Goal: Task Accomplishment & Management: Manage account settings

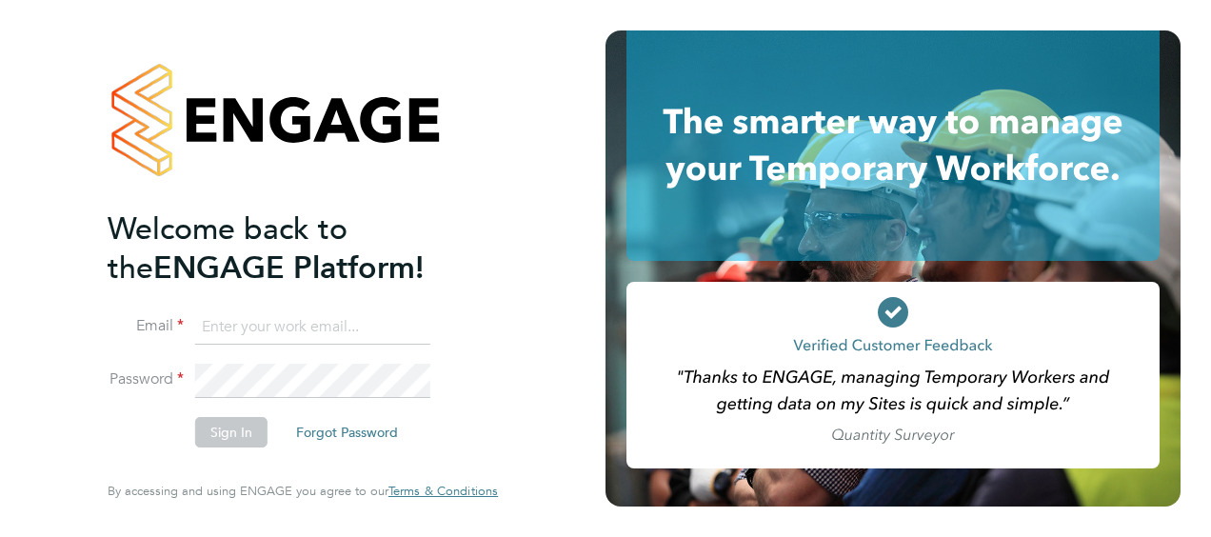
type input "[PERSON_NAME][EMAIL_ADDRESS][DOMAIN_NAME]"
click at [236, 426] on button "Sign In" at bounding box center [231, 432] width 72 height 30
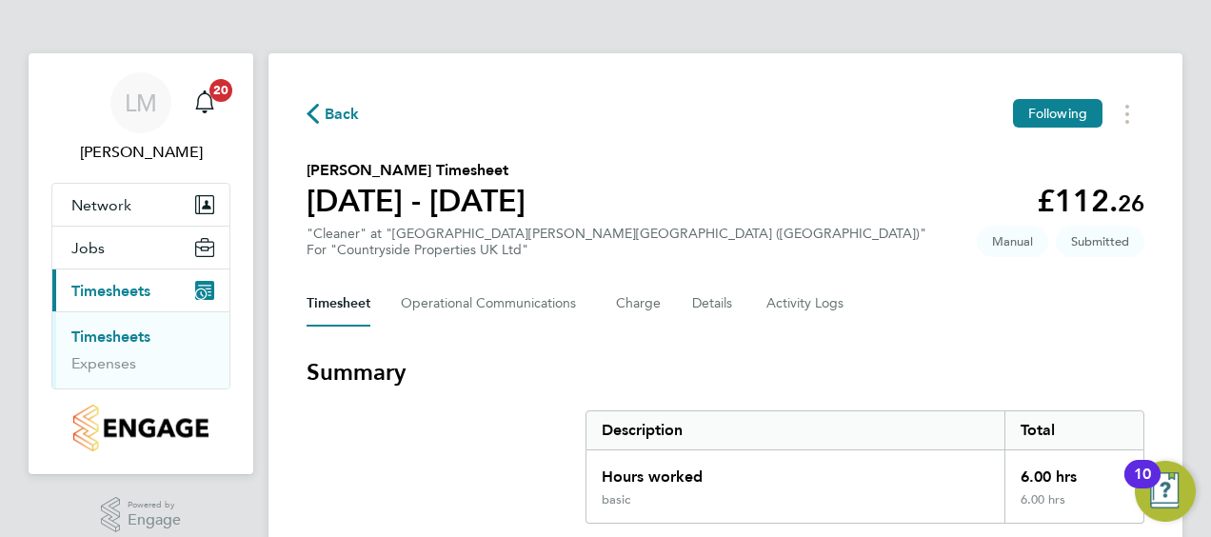
click at [137, 341] on link "Timesheets" at bounding box center [110, 336] width 79 height 18
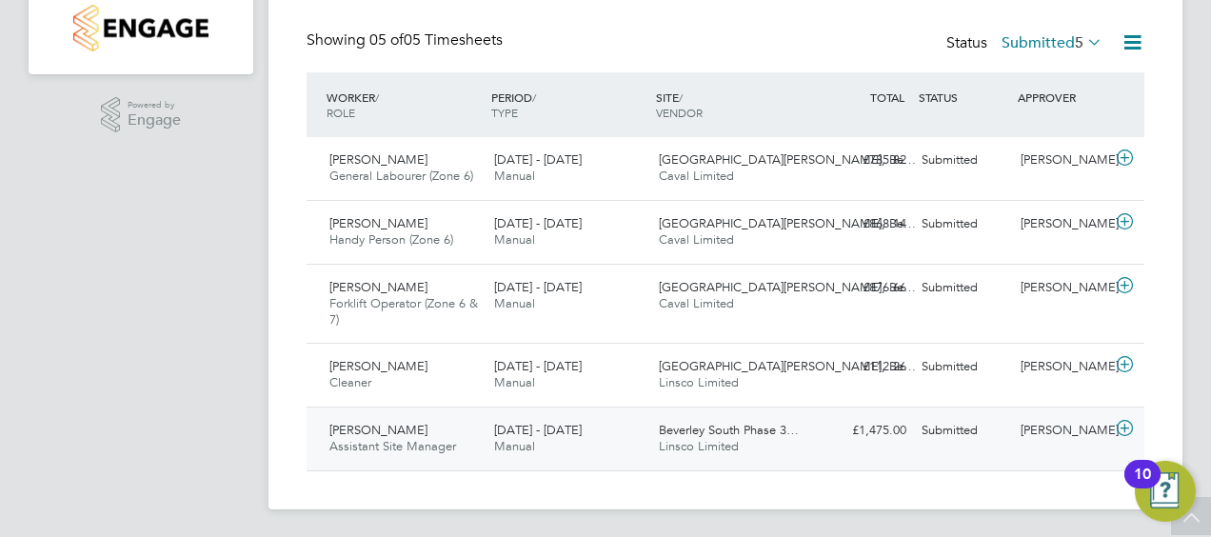
click at [1128, 426] on icon at bounding box center [1125, 428] width 24 height 15
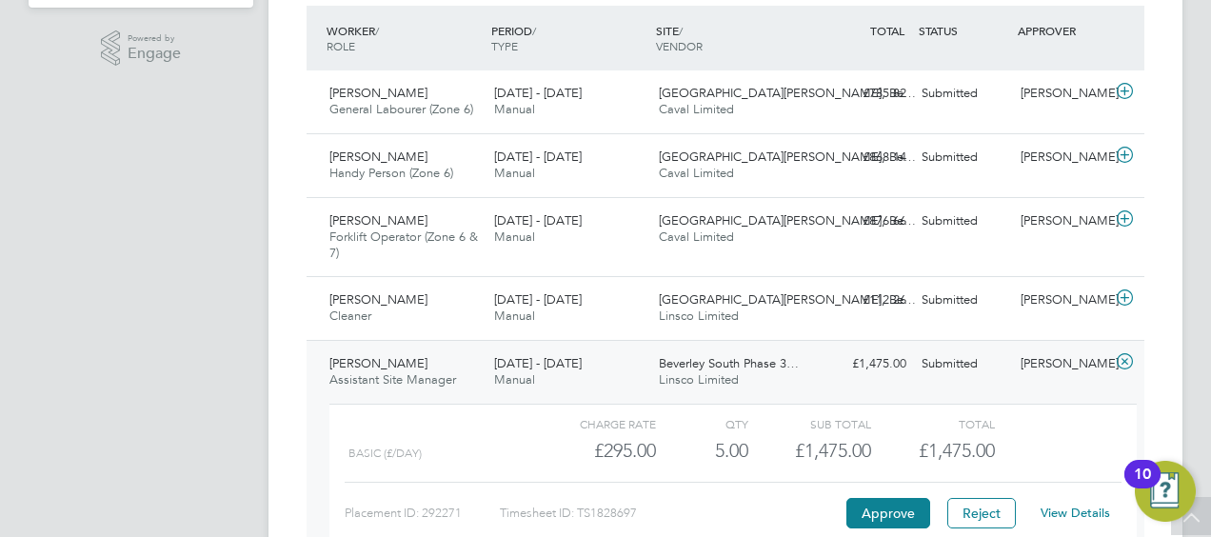
scroll to position [495, 0]
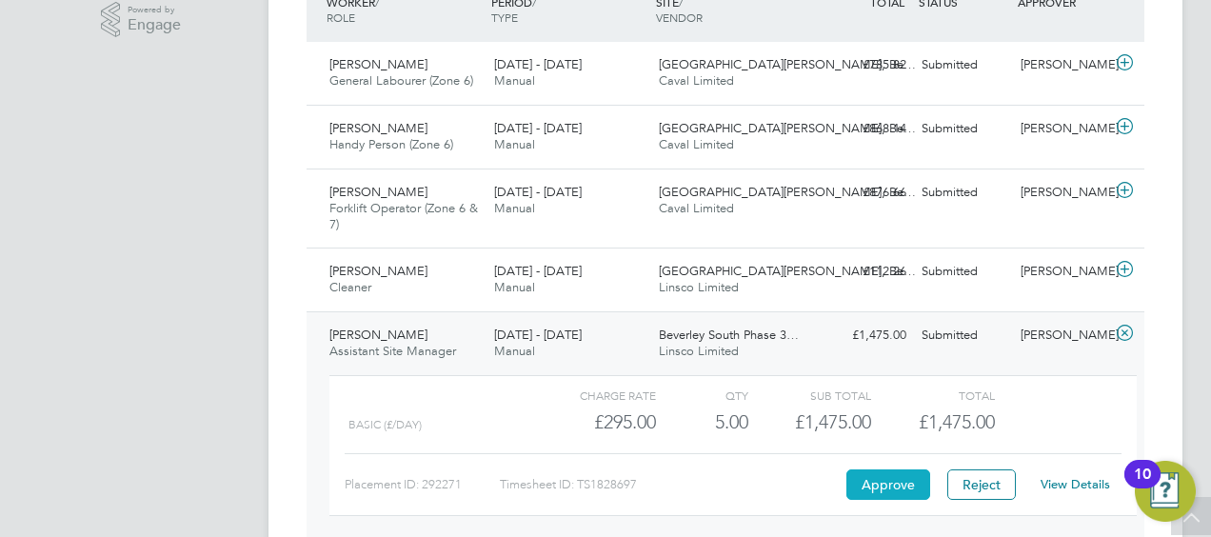
click at [883, 483] on button "Approve" at bounding box center [888, 484] width 84 height 30
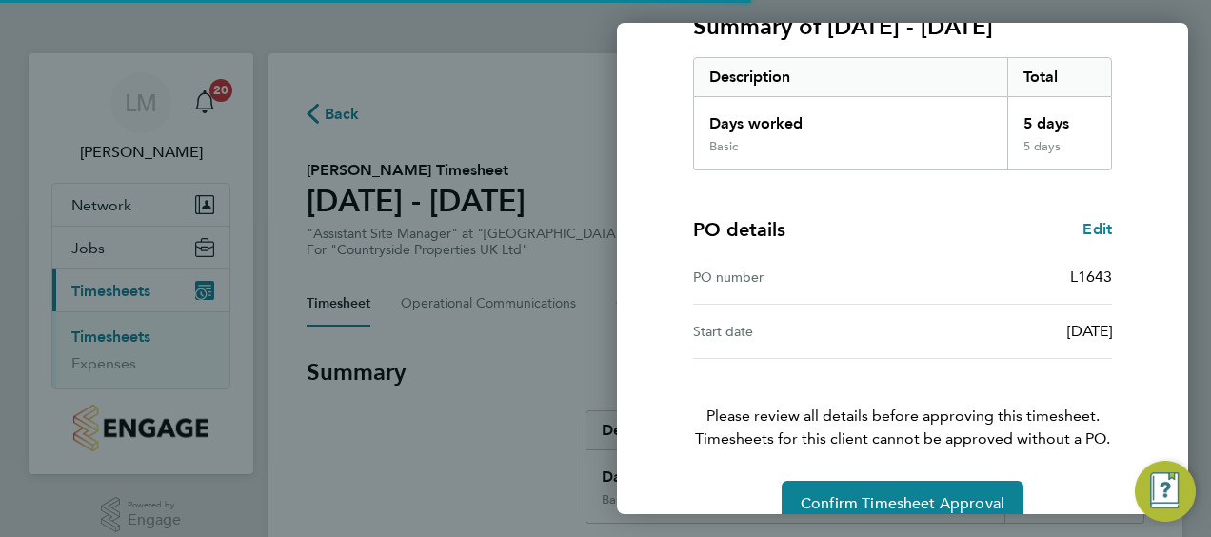
scroll to position [319, 0]
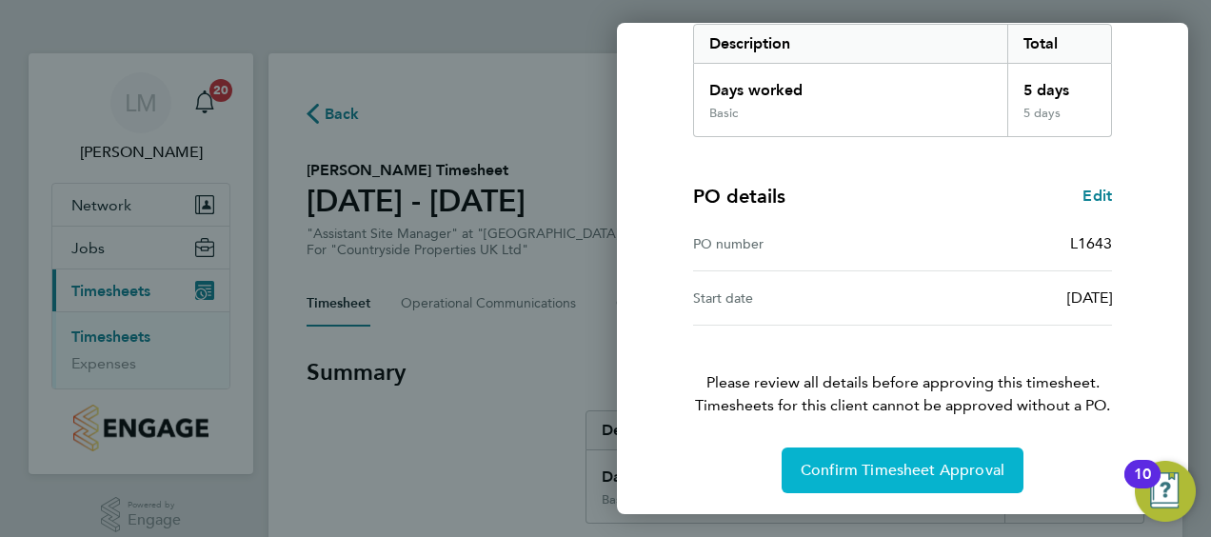
click at [867, 465] on span "Confirm Timesheet Approval" at bounding box center [902, 470] width 204 height 19
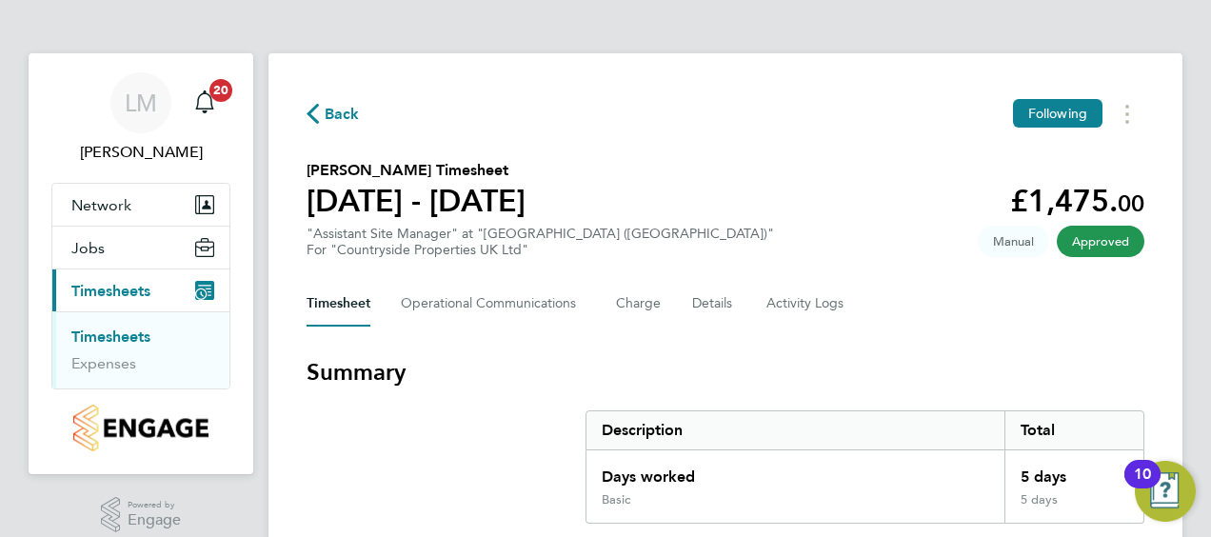
click at [119, 332] on link "Timesheets" at bounding box center [110, 336] width 79 height 18
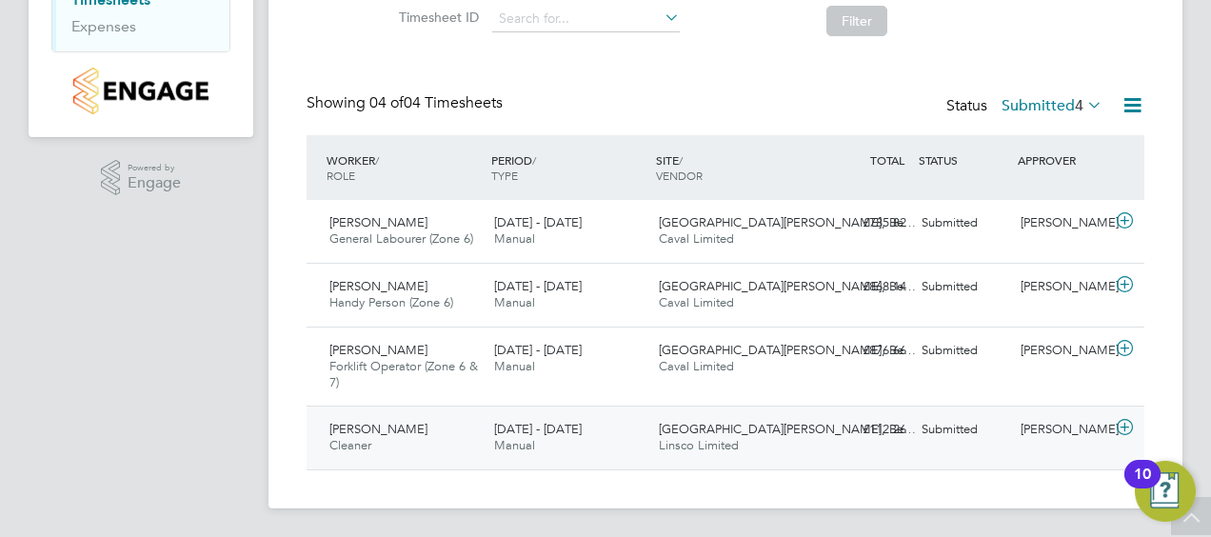
click at [1119, 422] on icon at bounding box center [1125, 427] width 24 height 15
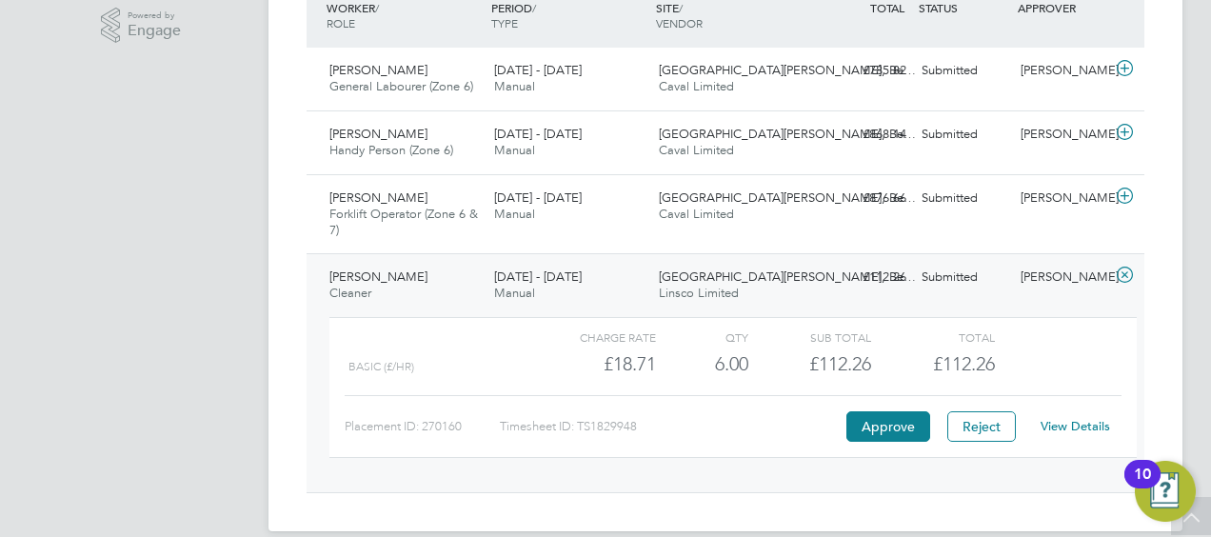
scroll to position [512, 0]
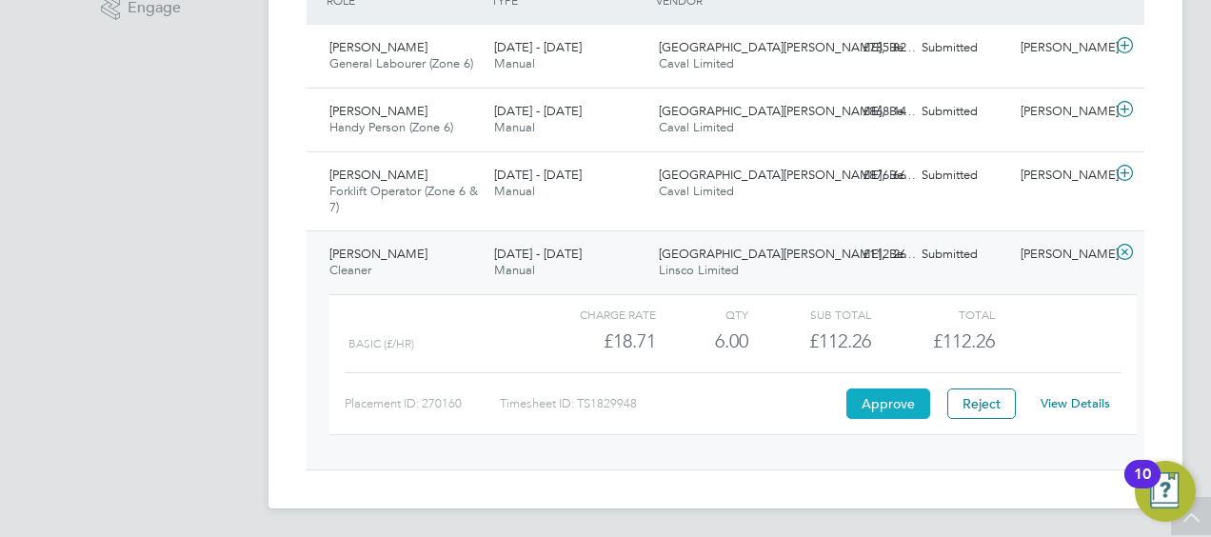
click at [872, 396] on button "Approve" at bounding box center [888, 403] width 84 height 30
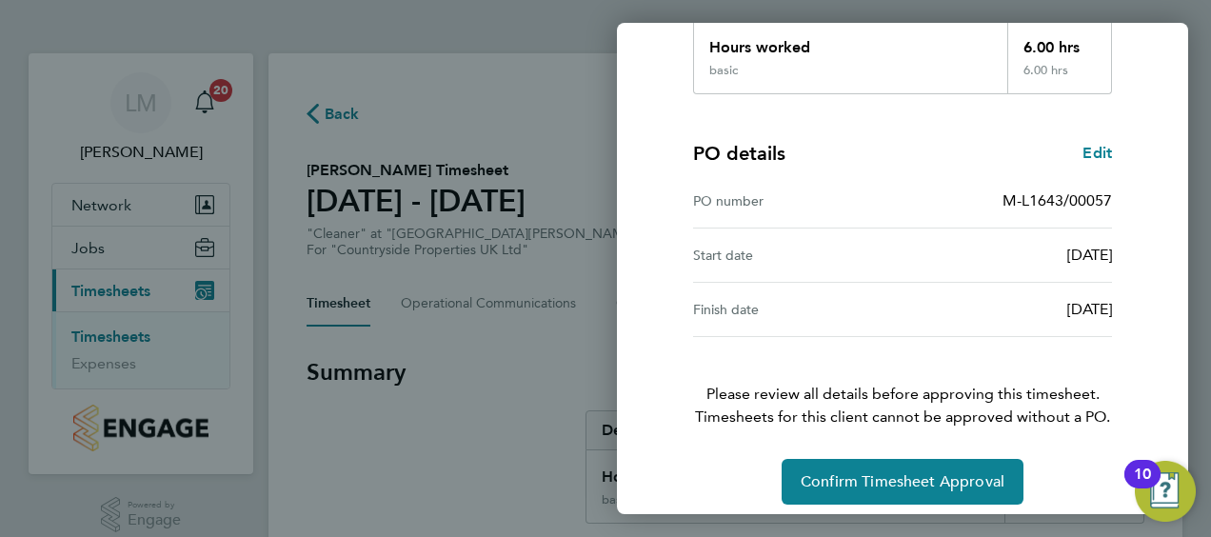
scroll to position [373, 0]
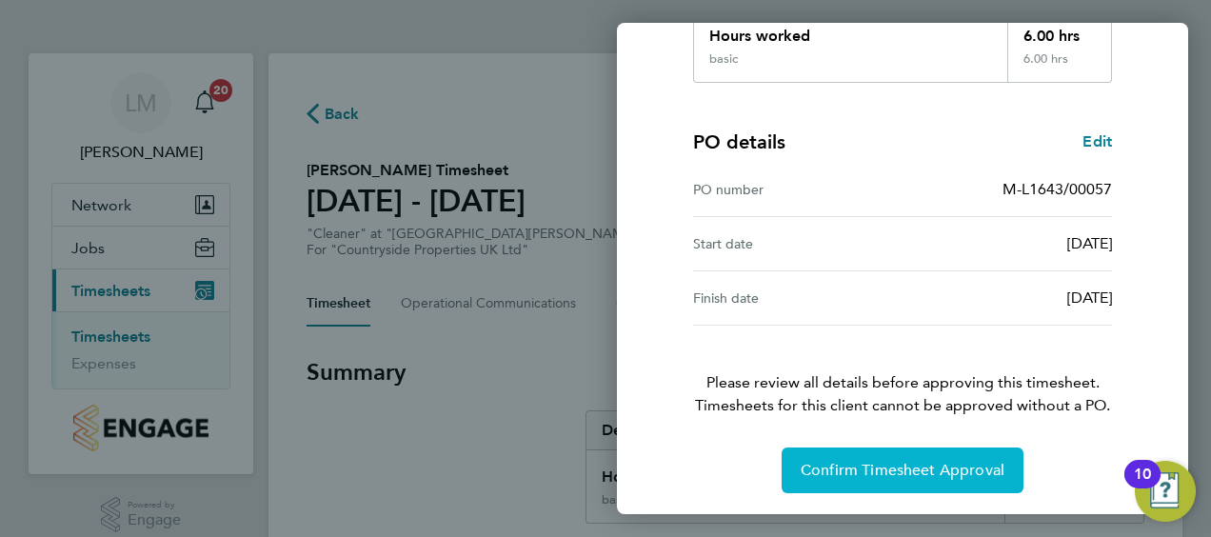
click at [945, 474] on span "Confirm Timesheet Approval" at bounding box center [902, 470] width 204 height 19
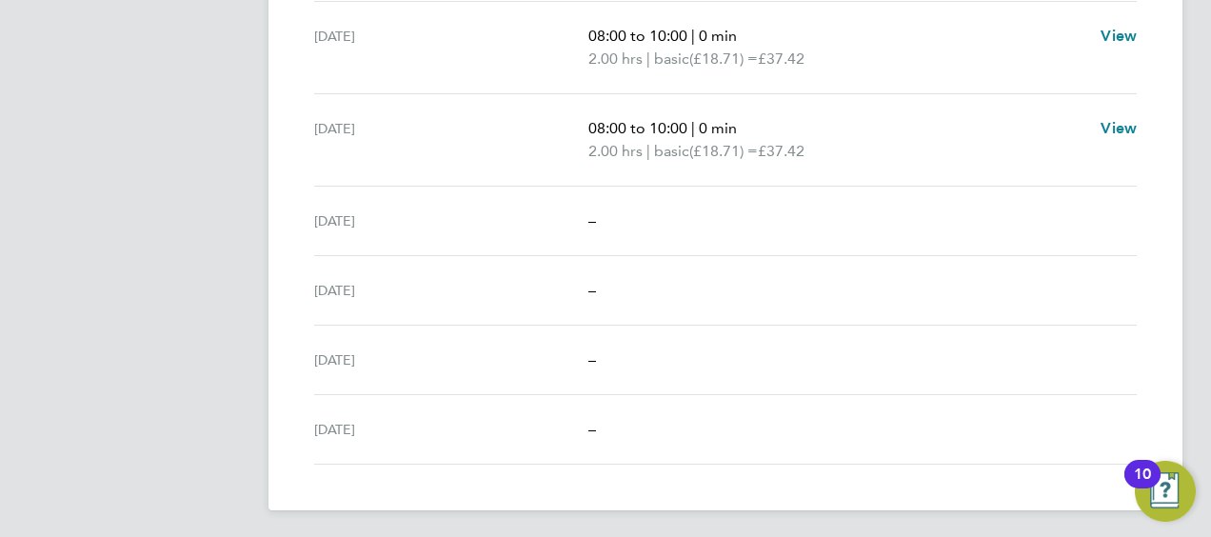
scroll to position [237, 0]
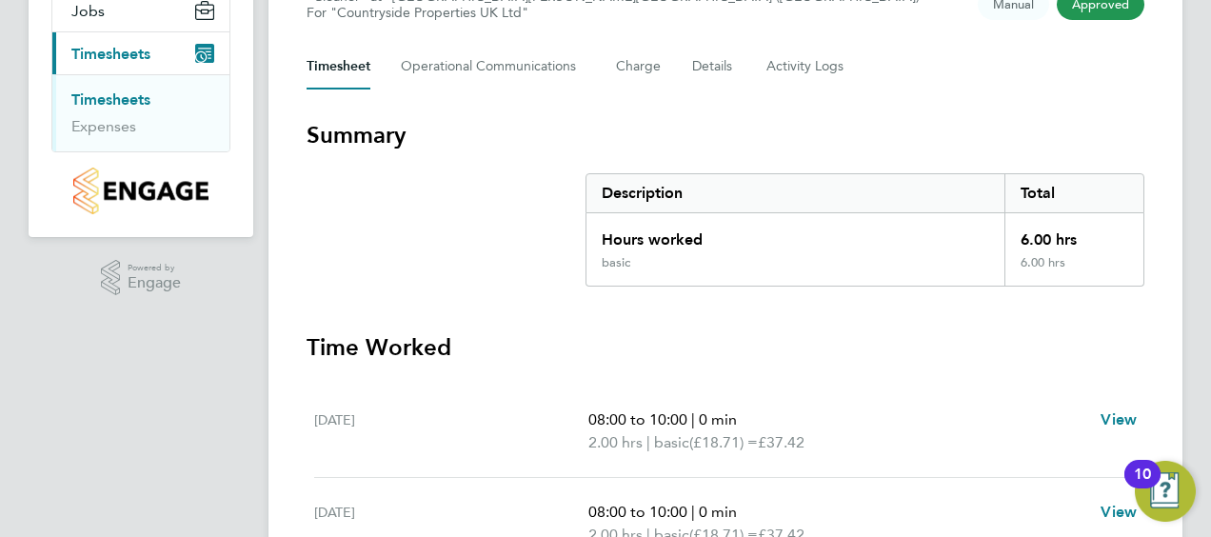
click at [141, 102] on link "Timesheets" at bounding box center [110, 99] width 79 height 18
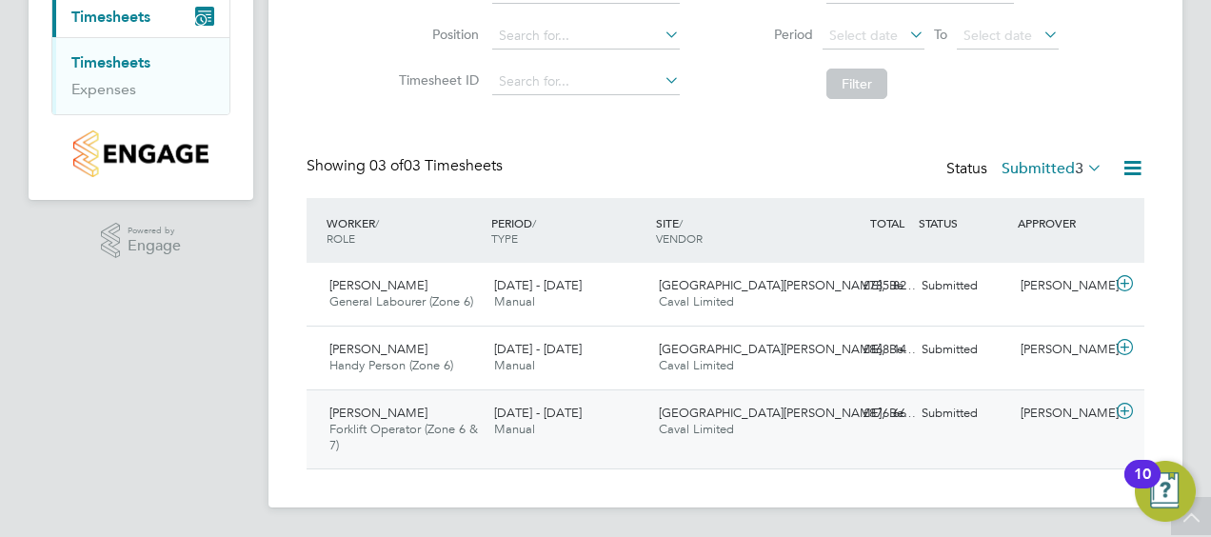
click at [1122, 412] on icon at bounding box center [1125, 411] width 24 height 15
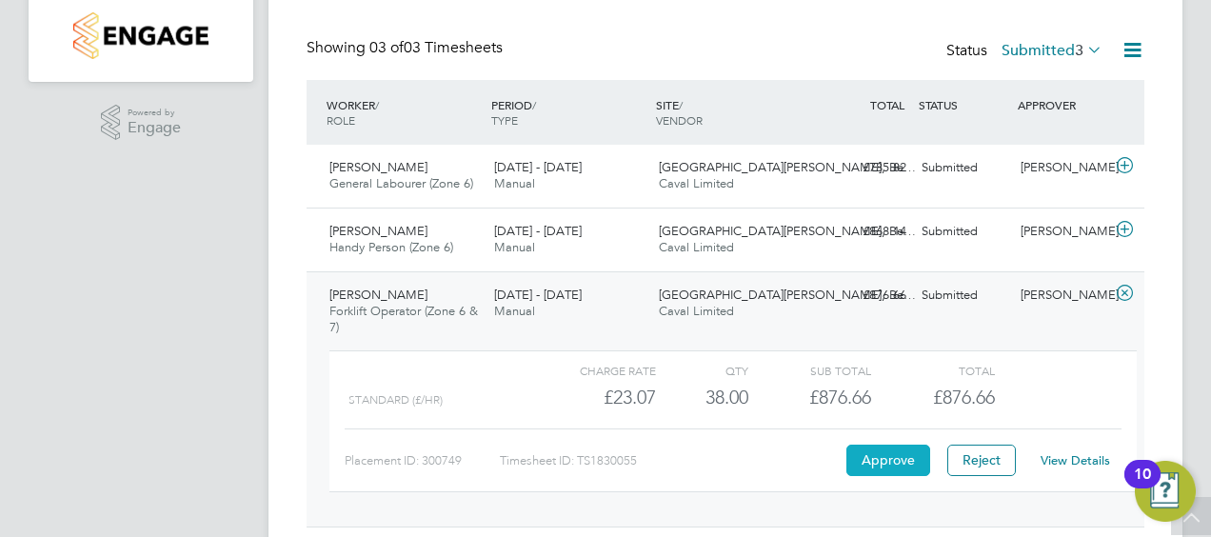
scroll to position [448, 0]
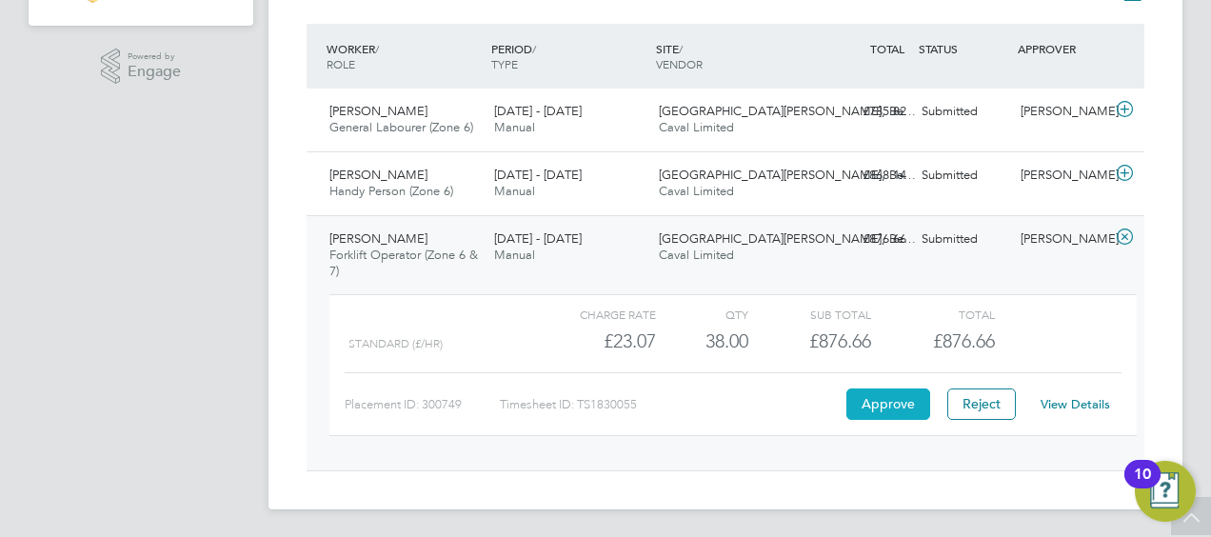
click at [910, 401] on button "Approve" at bounding box center [888, 403] width 84 height 30
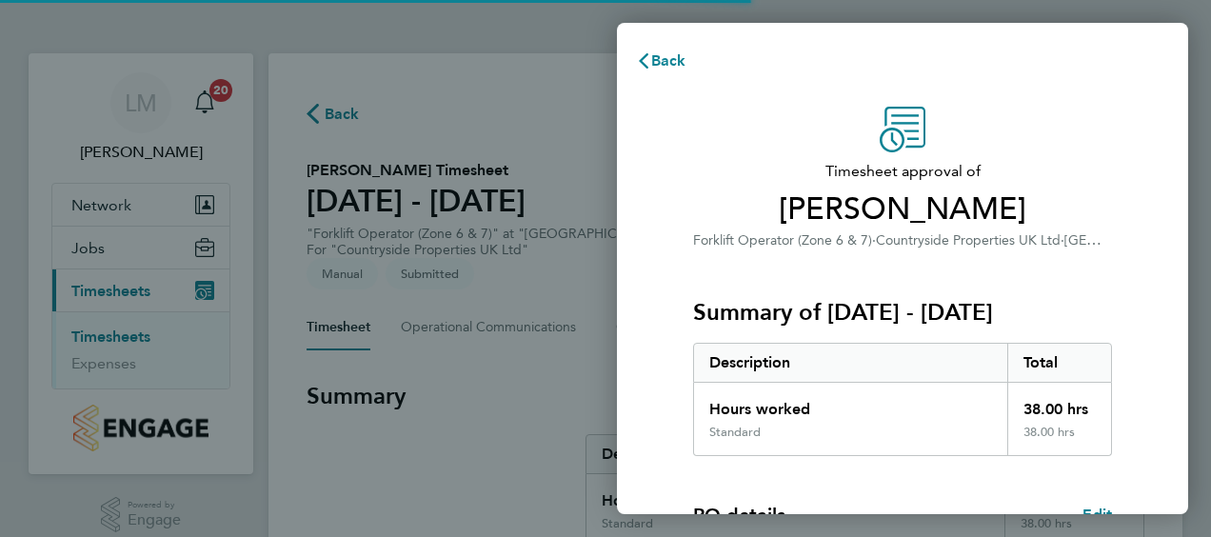
scroll to position [373, 0]
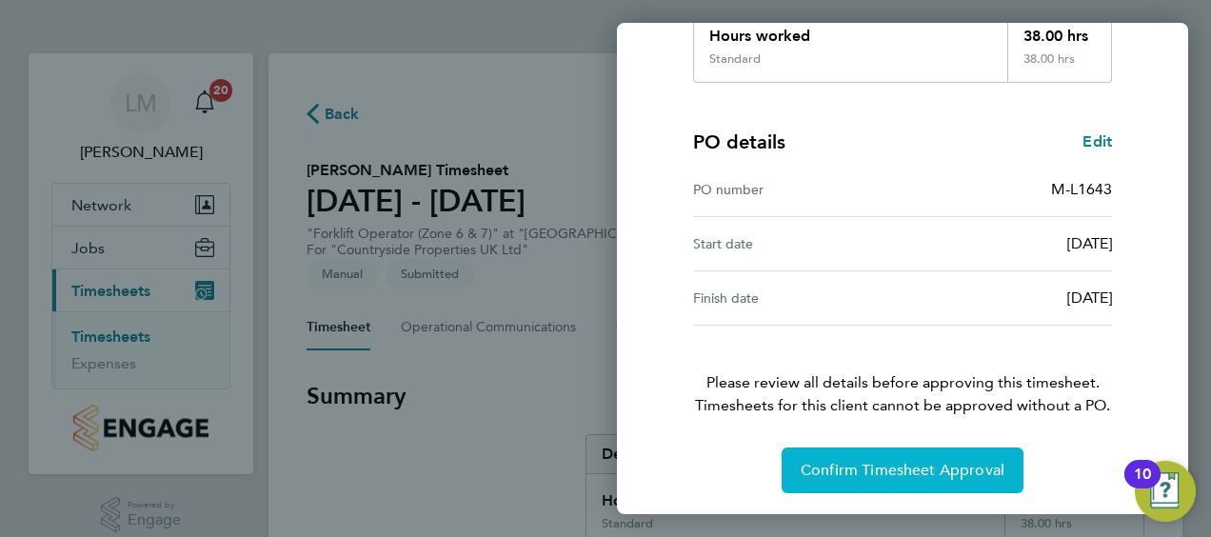
click at [890, 455] on button "Confirm Timesheet Approval" at bounding box center [902, 470] width 242 height 46
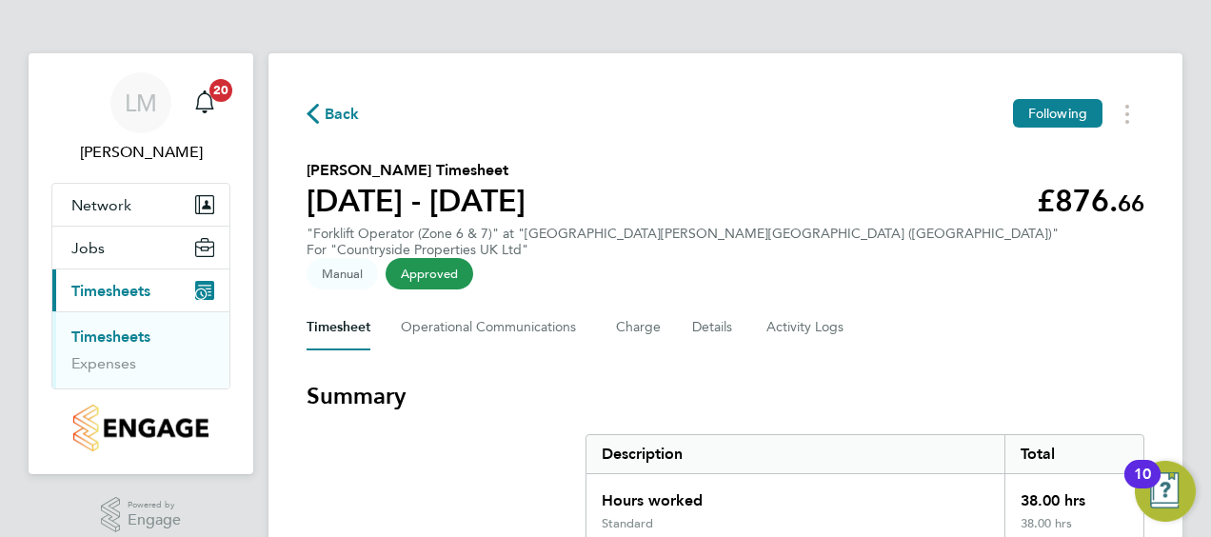
click at [118, 330] on link "Timesheets" at bounding box center [110, 336] width 79 height 18
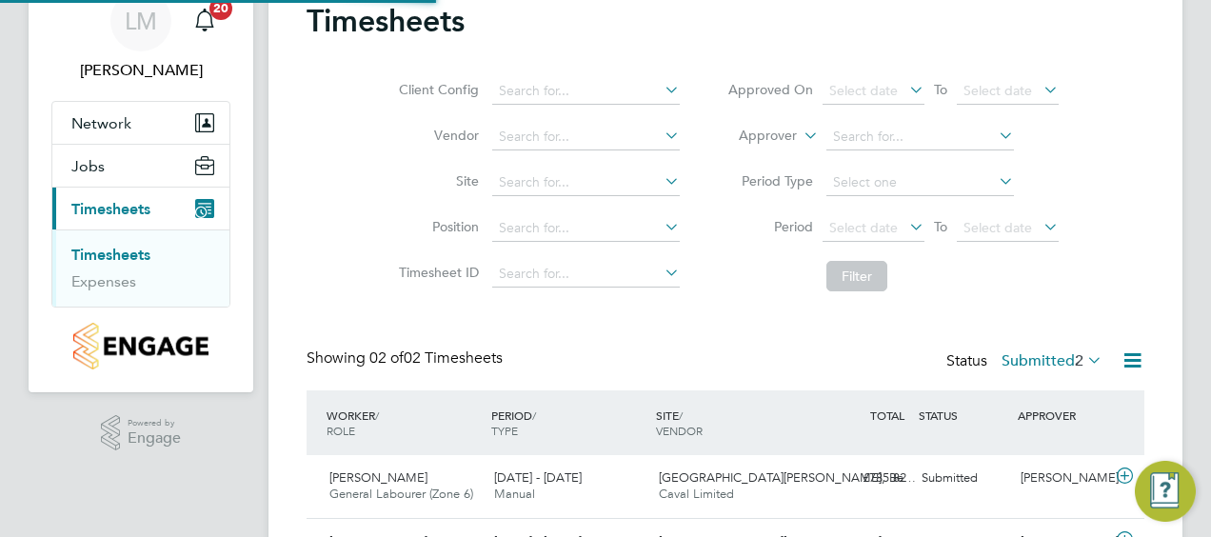
scroll to position [194, 0]
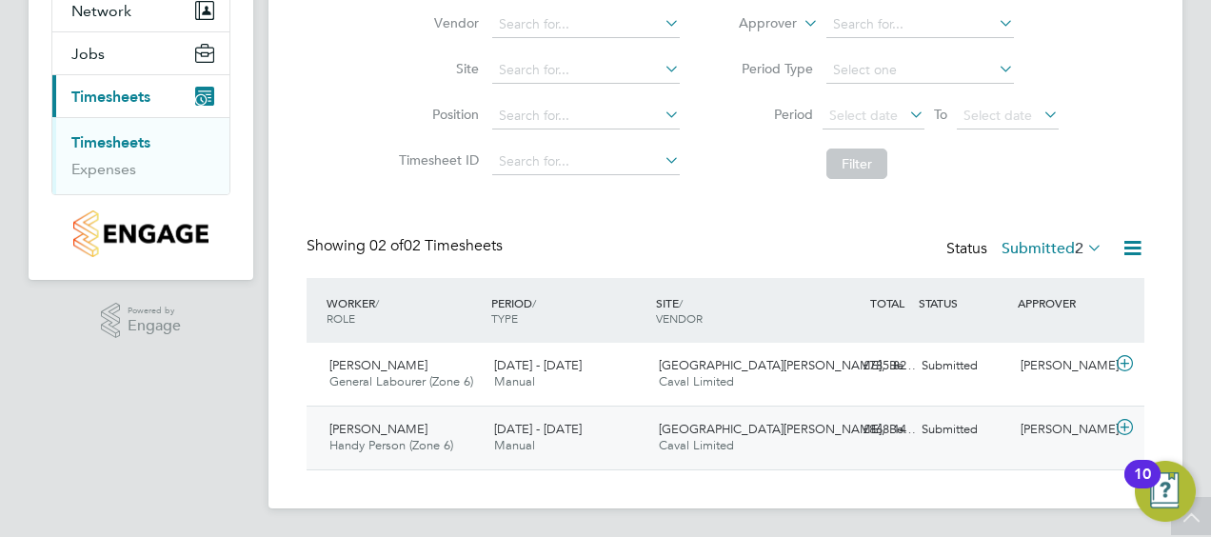
click at [1119, 428] on icon at bounding box center [1125, 427] width 24 height 15
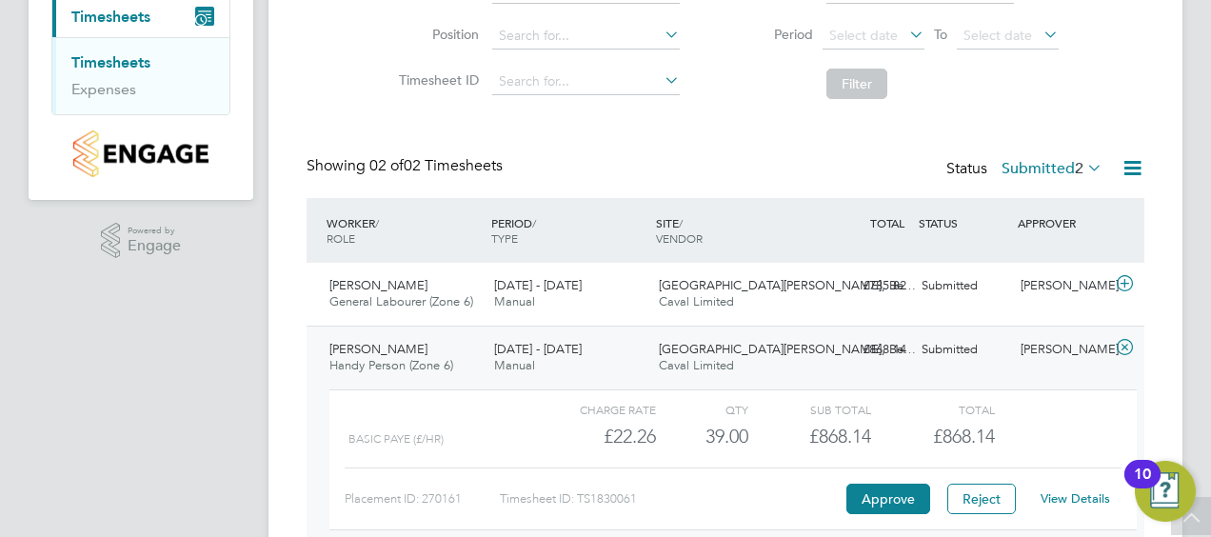
scroll to position [369, 0]
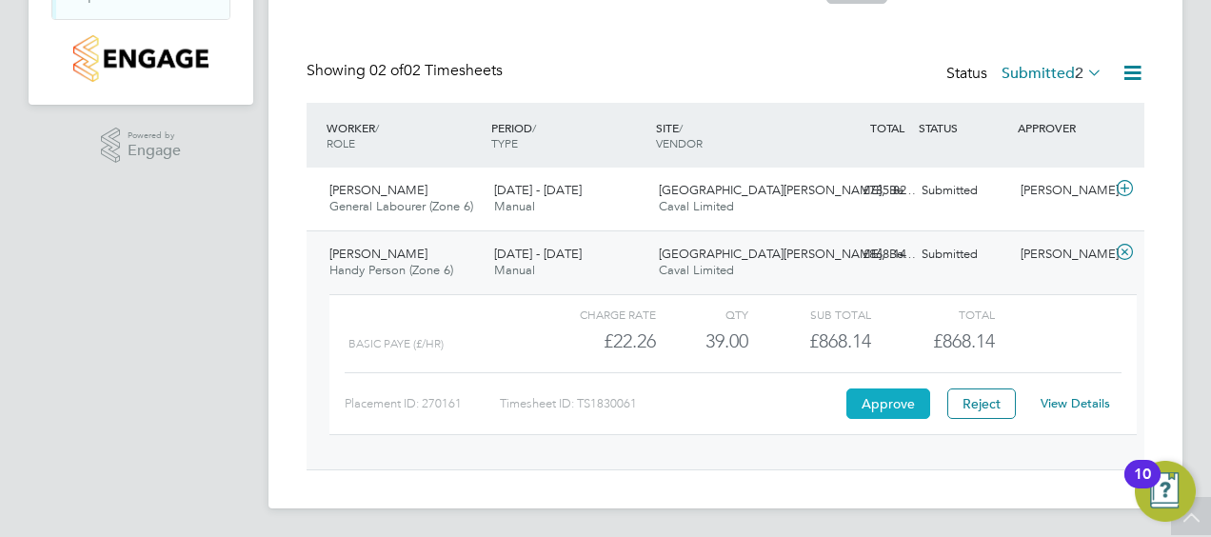
click at [894, 393] on button "Approve" at bounding box center [888, 403] width 84 height 30
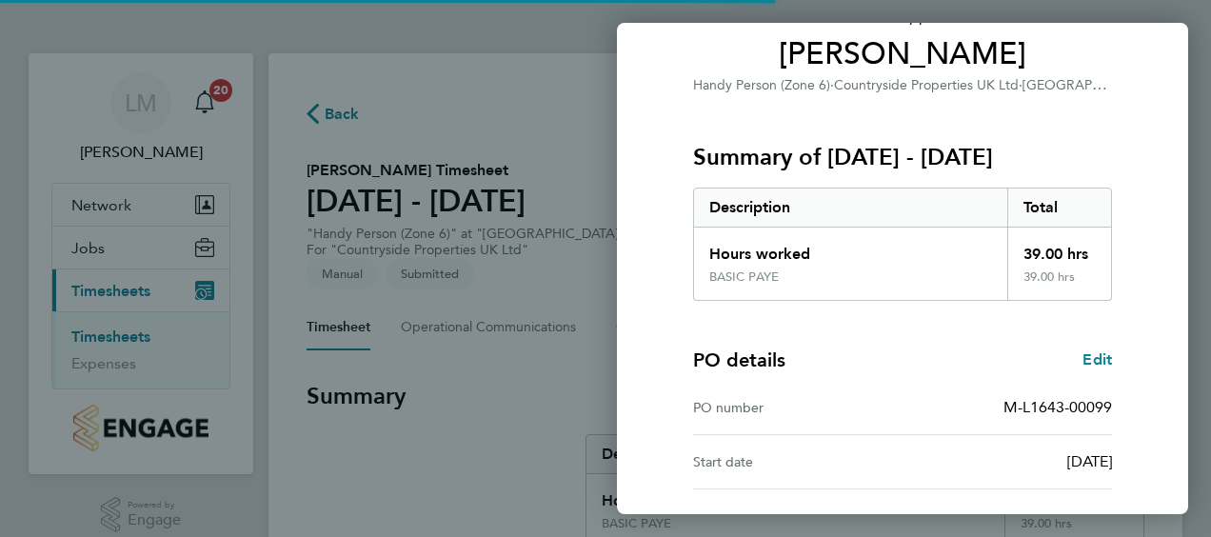
scroll to position [319, 0]
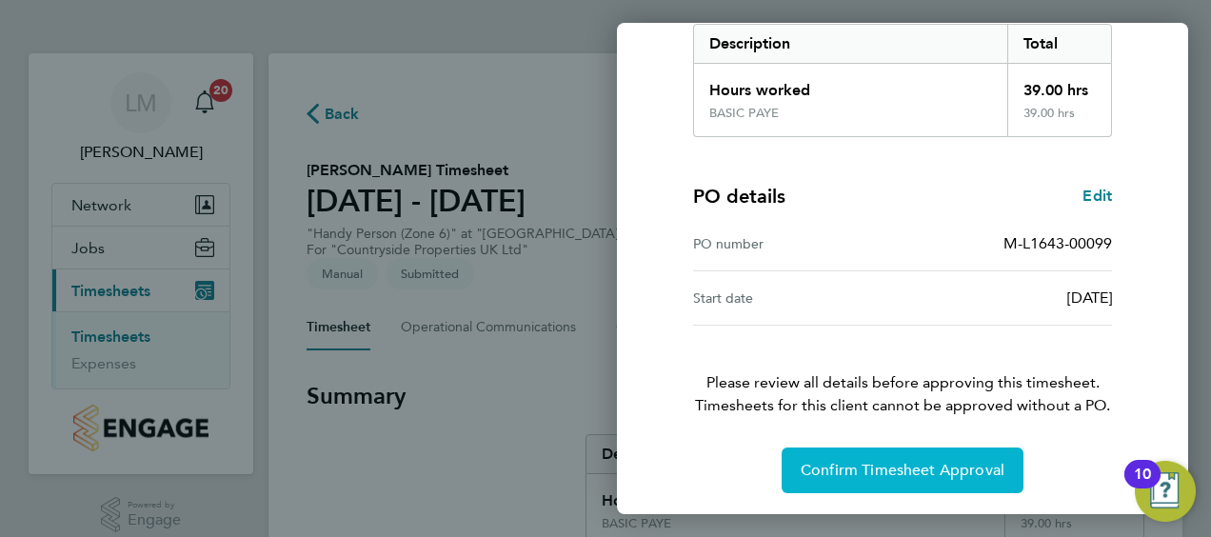
click at [972, 466] on span "Confirm Timesheet Approval" at bounding box center [902, 470] width 204 height 19
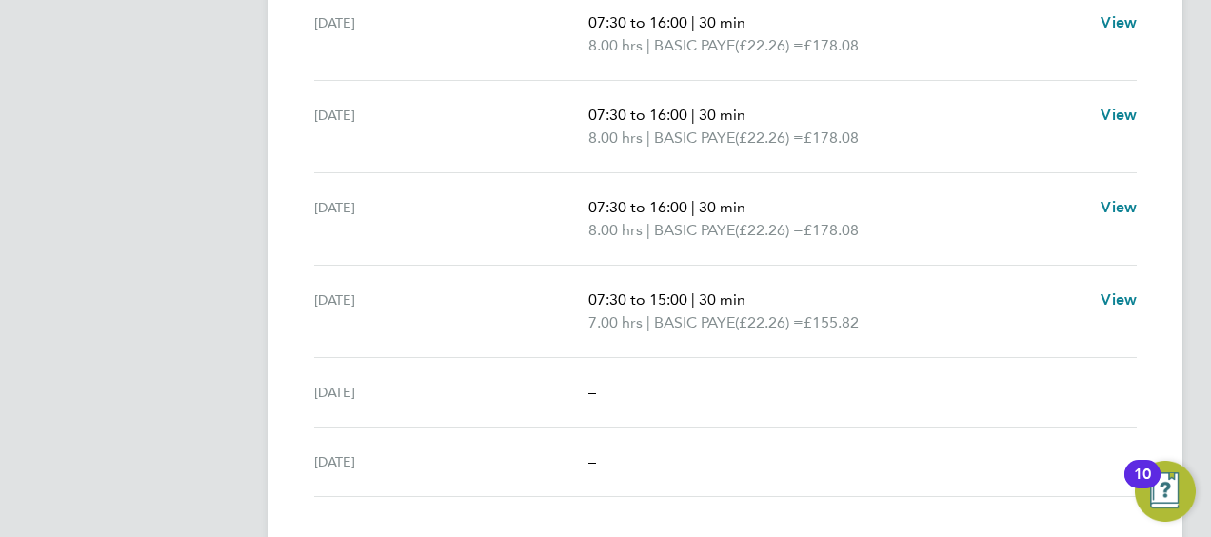
scroll to position [187, 0]
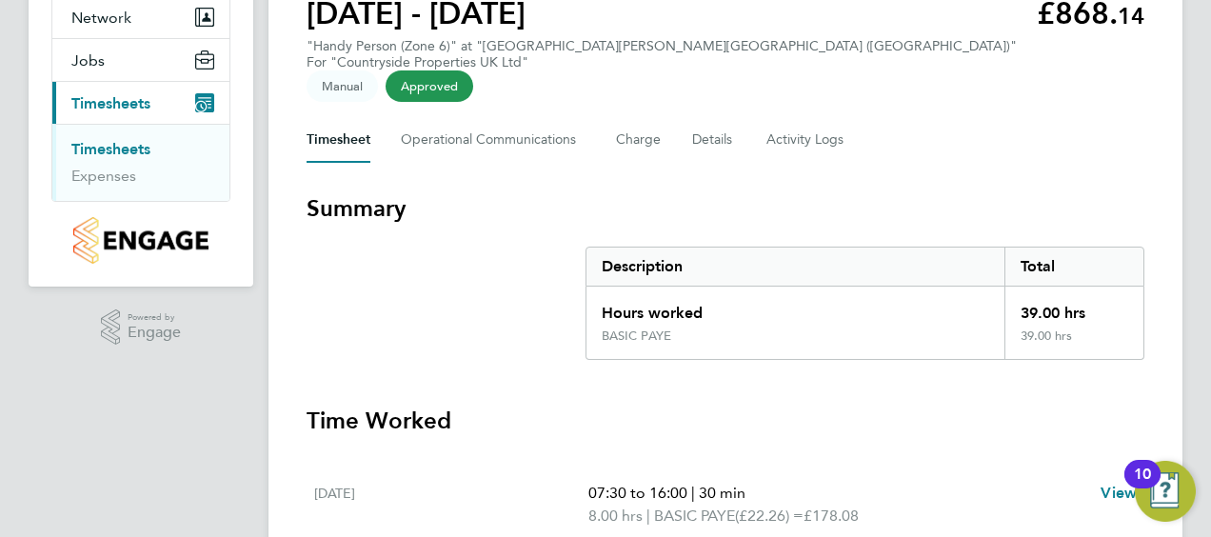
click at [129, 152] on link "Timesheets" at bounding box center [110, 149] width 79 height 18
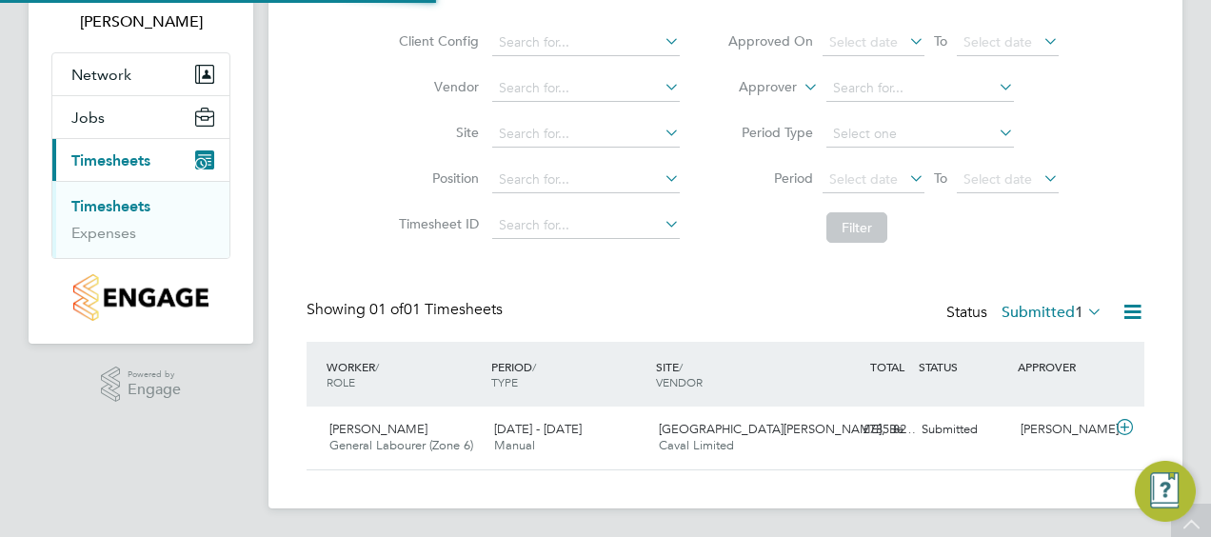
scroll to position [131, 0]
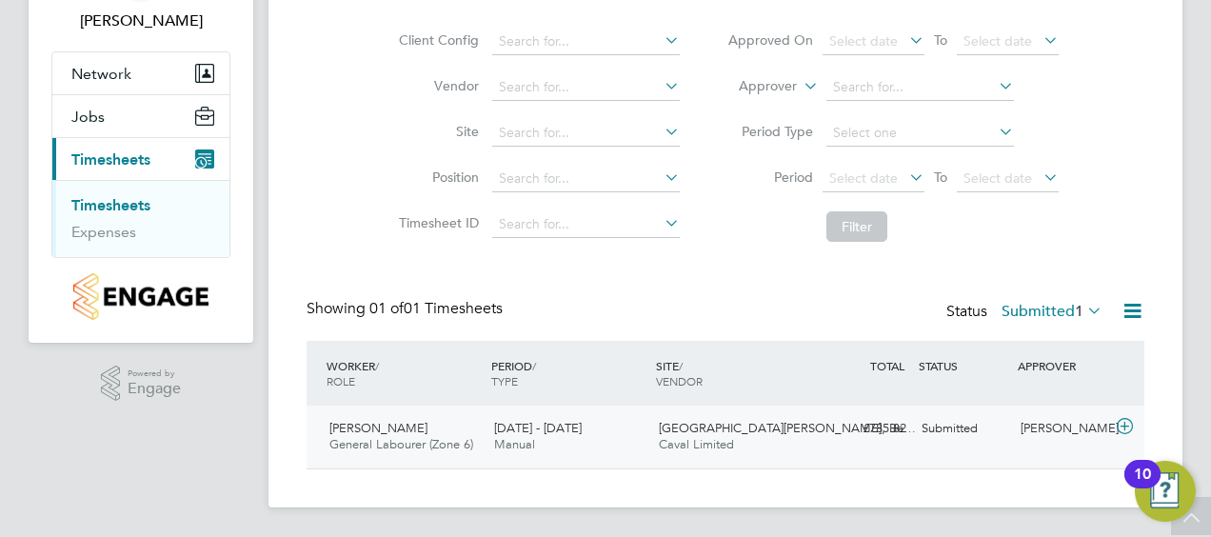
click at [1131, 419] on icon at bounding box center [1125, 426] width 24 height 15
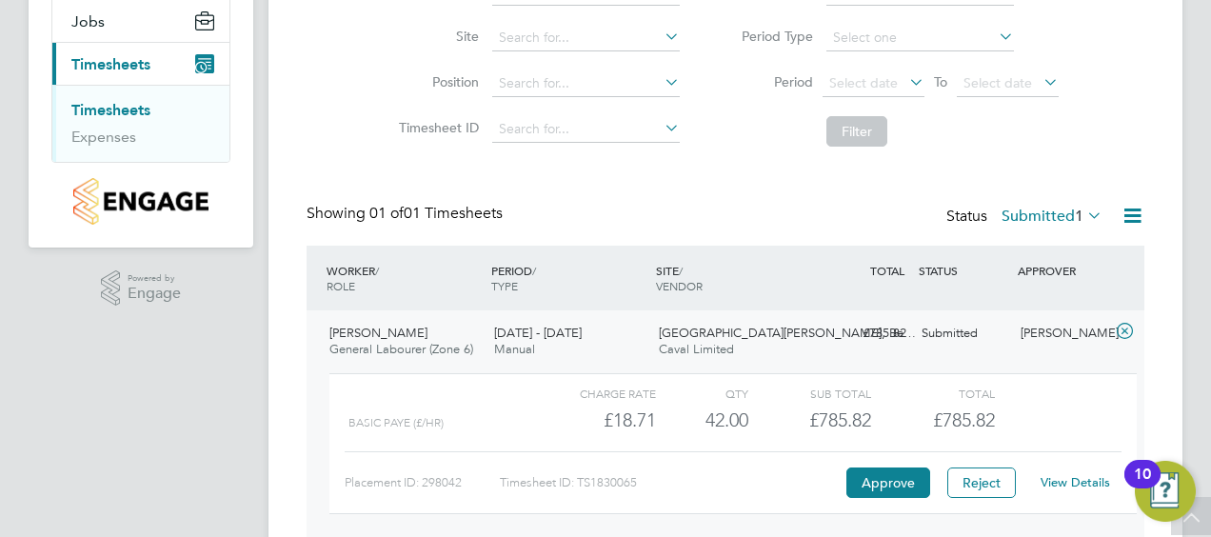
scroll to position [305, 0]
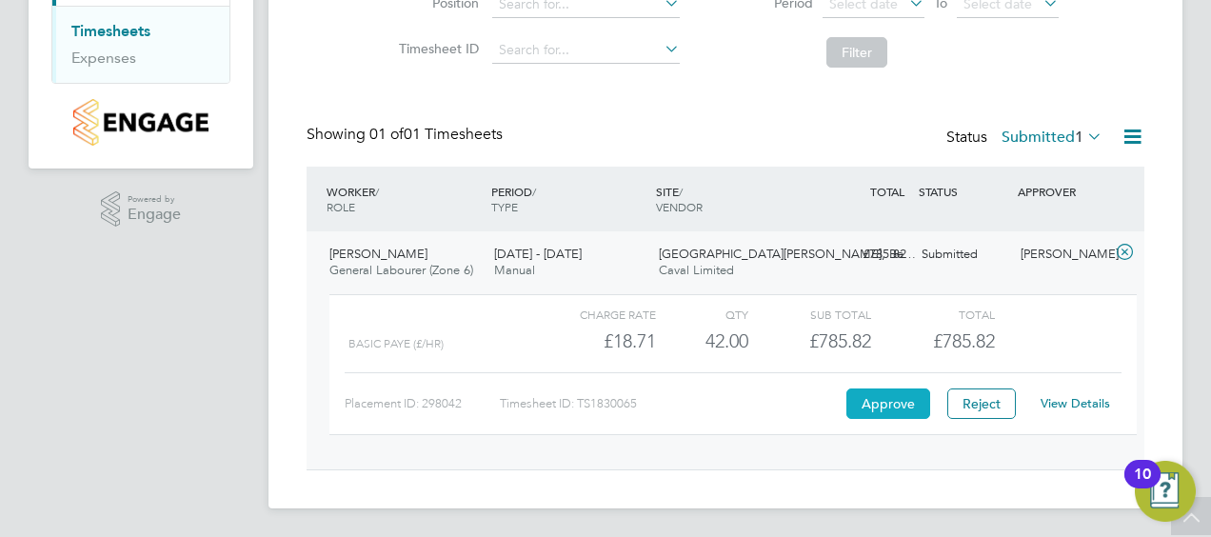
click at [900, 394] on button "Approve" at bounding box center [888, 403] width 84 height 30
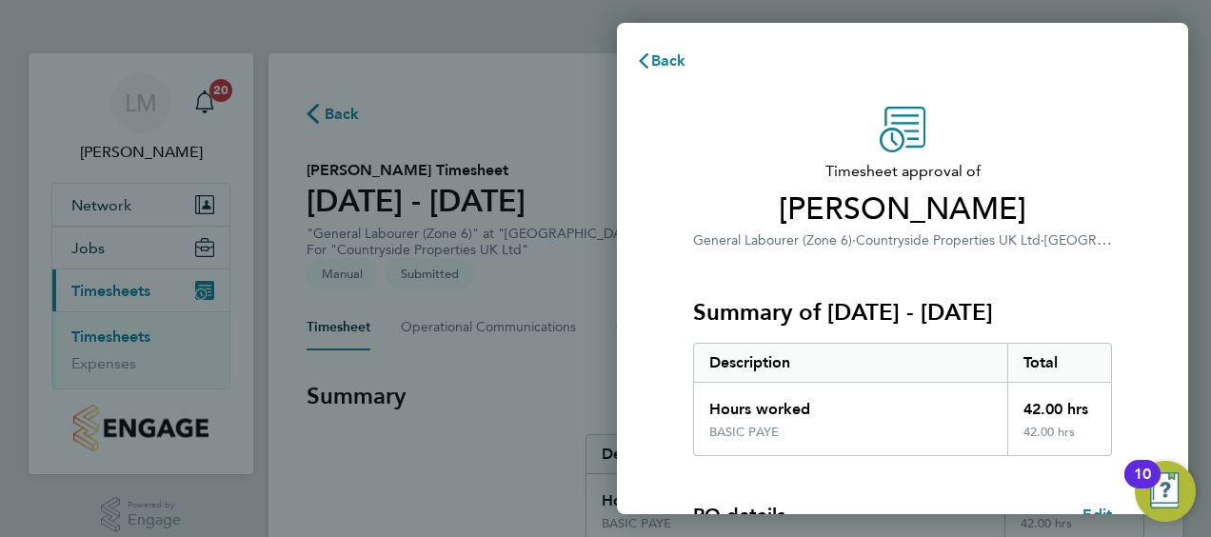
click at [156, 320] on div "Back Timesheet approval of [PERSON_NAME] General Labourer (Zone 6) · Countrysid…" at bounding box center [605, 268] width 1211 height 537
click at [133, 290] on div "Back Timesheet approval of [PERSON_NAME] General Labourer (Zone 6) · Countrysid…" at bounding box center [605, 268] width 1211 height 537
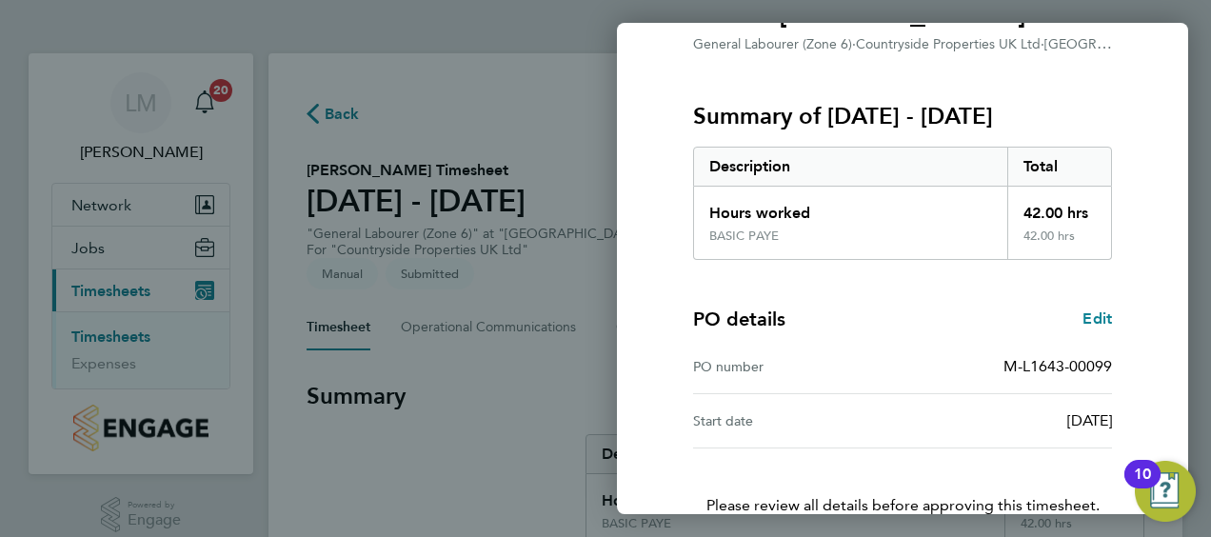
scroll to position [319, 0]
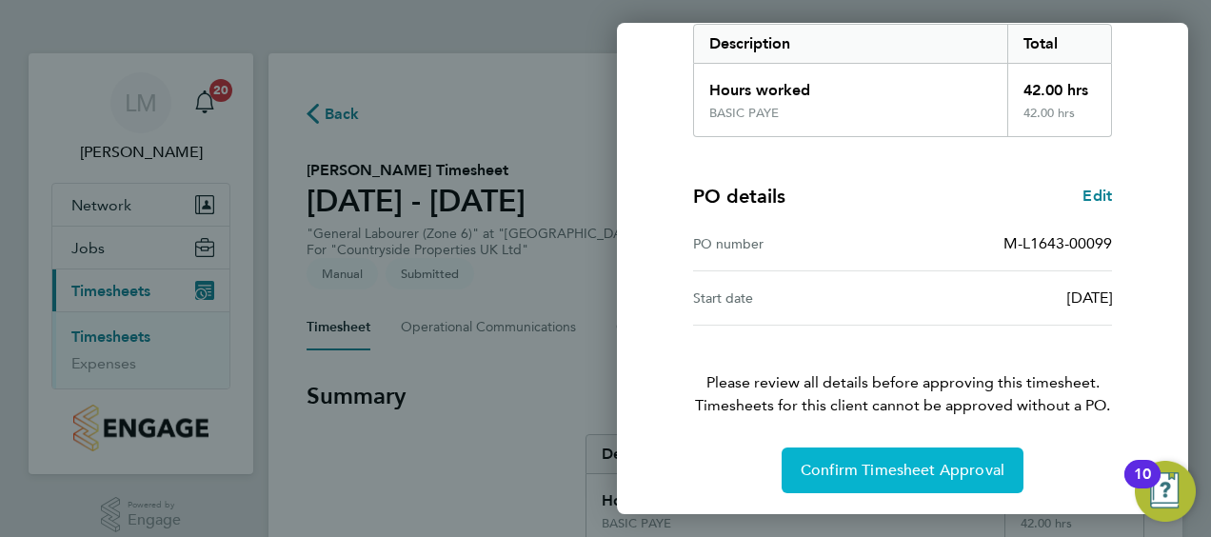
click at [846, 466] on span "Confirm Timesheet Approval" at bounding box center [902, 470] width 204 height 19
